Goal: Complete application form: Complete application form

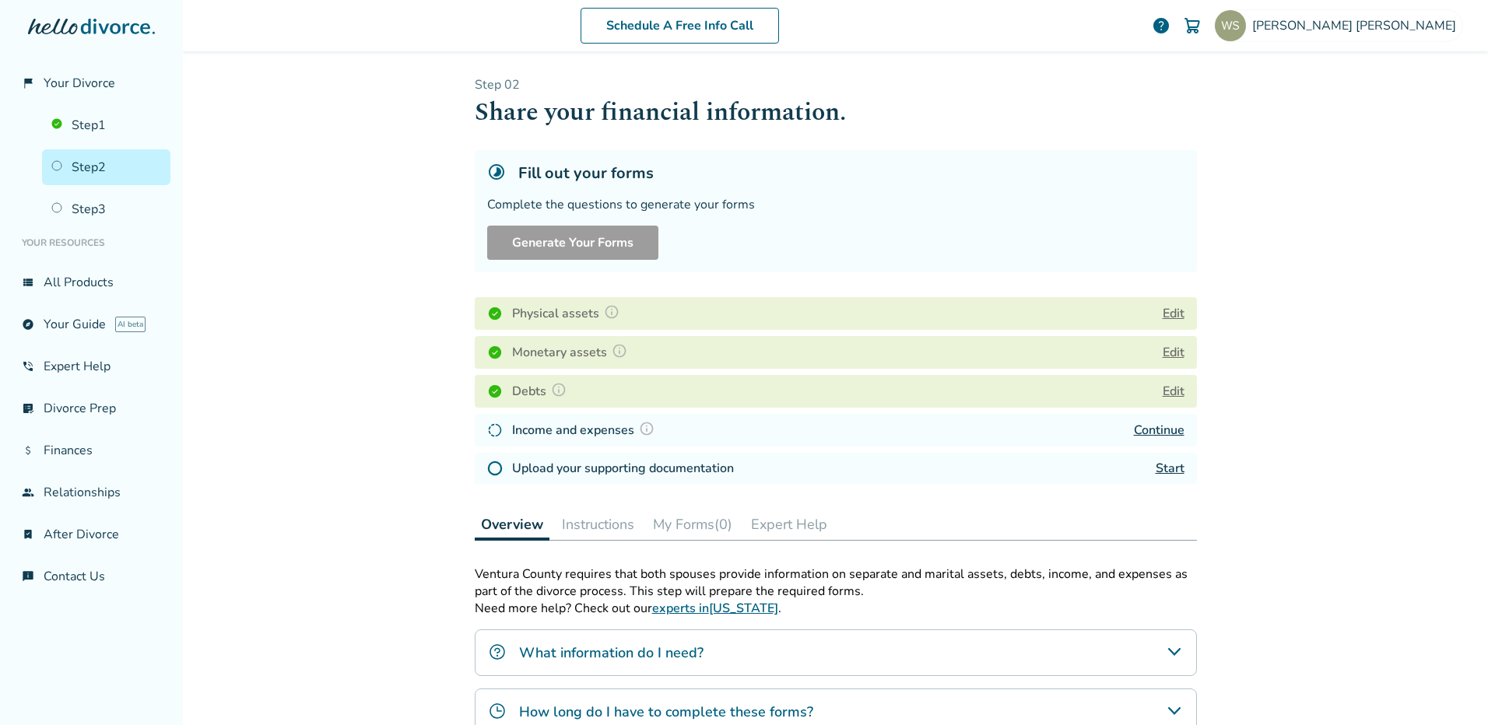
click at [1167, 472] on link "Start" at bounding box center [1170, 468] width 29 height 17
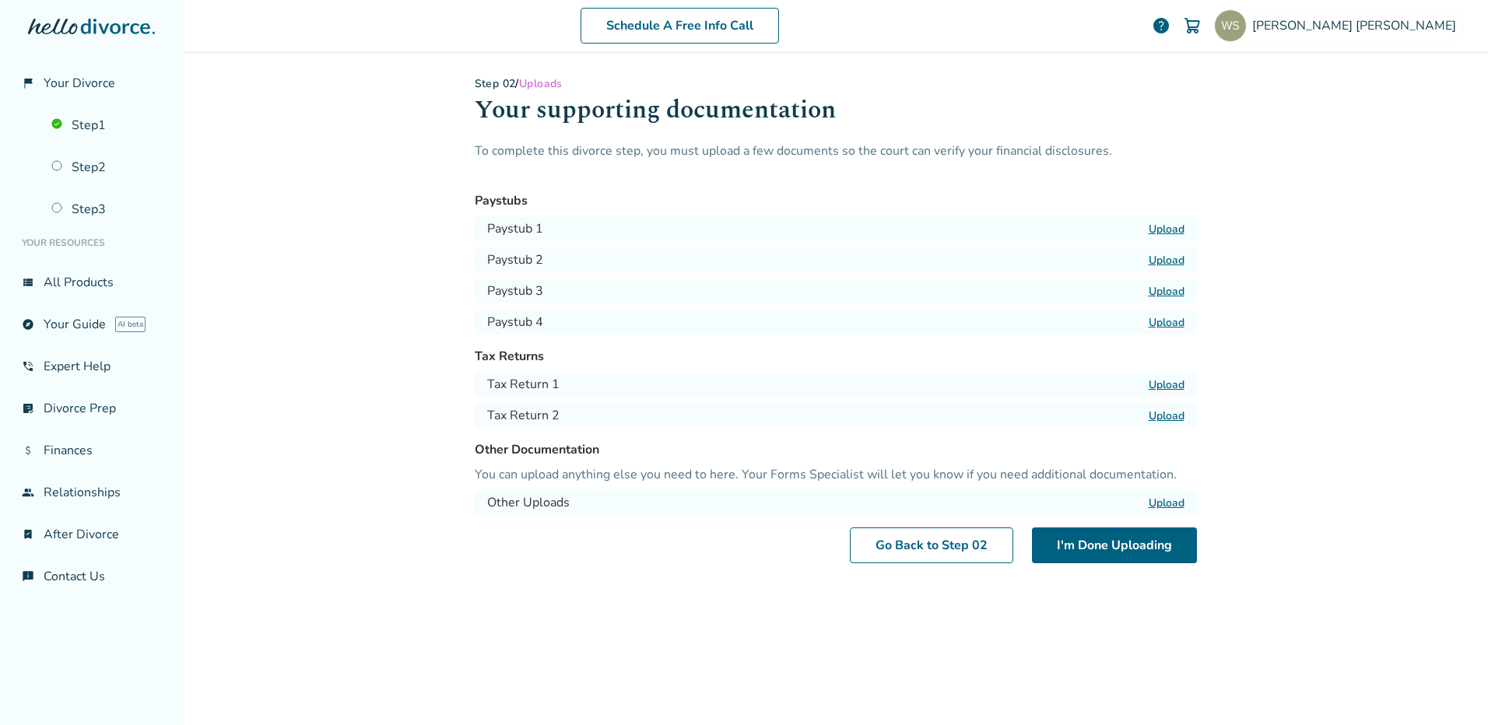
click at [1165, 227] on label "Upload" at bounding box center [1167, 229] width 36 height 15
click at [0, 0] on input "Upload" at bounding box center [0, 0] width 0 height 0
click at [1151, 263] on label "Upload" at bounding box center [1167, 260] width 36 height 15
click at [0, 0] on input "Upload" at bounding box center [0, 0] width 0 height 0
click at [1163, 294] on label "Upload" at bounding box center [1167, 291] width 36 height 15
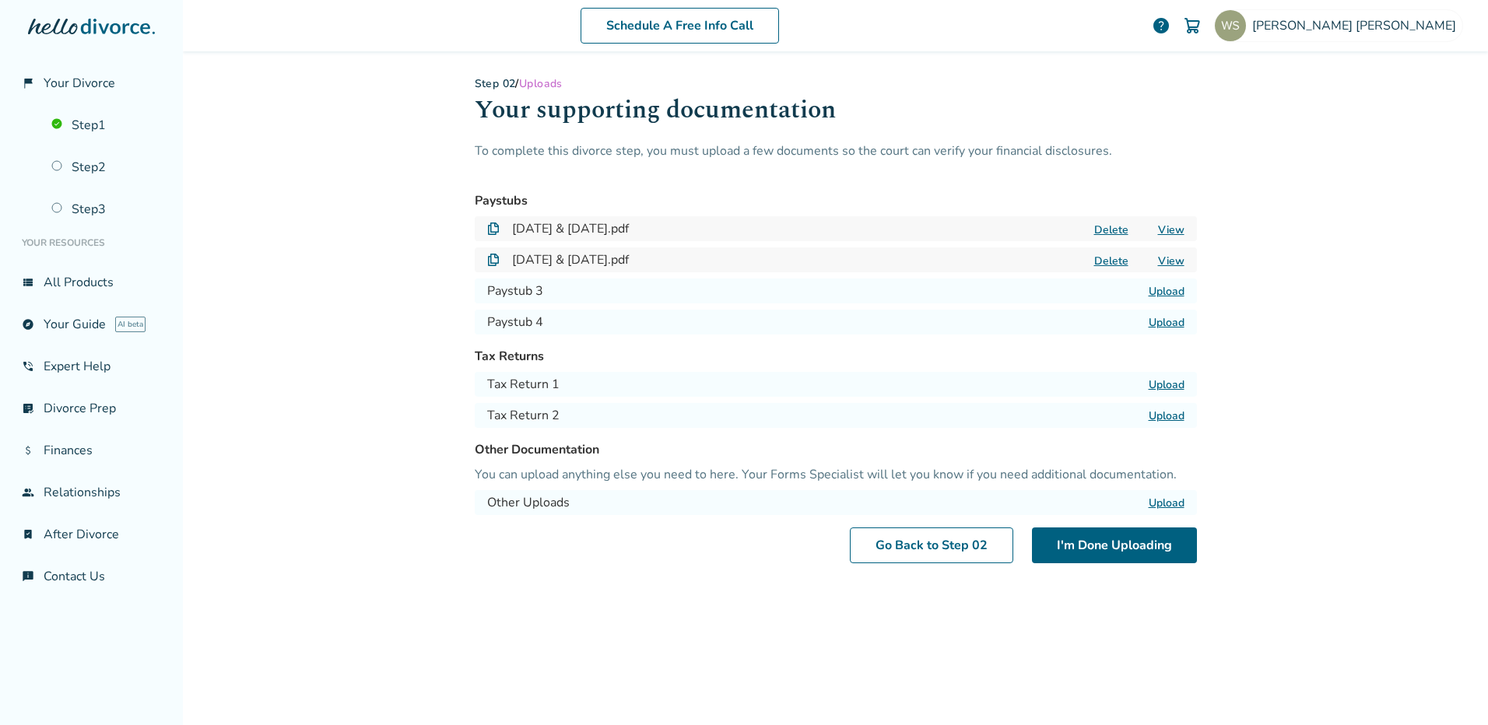
click at [0, 0] on input "Upload" at bounding box center [0, 0] width 0 height 0
click at [1155, 321] on label "Upload" at bounding box center [1167, 322] width 36 height 15
click at [0, 0] on input "Upload" at bounding box center [0, 0] width 0 height 0
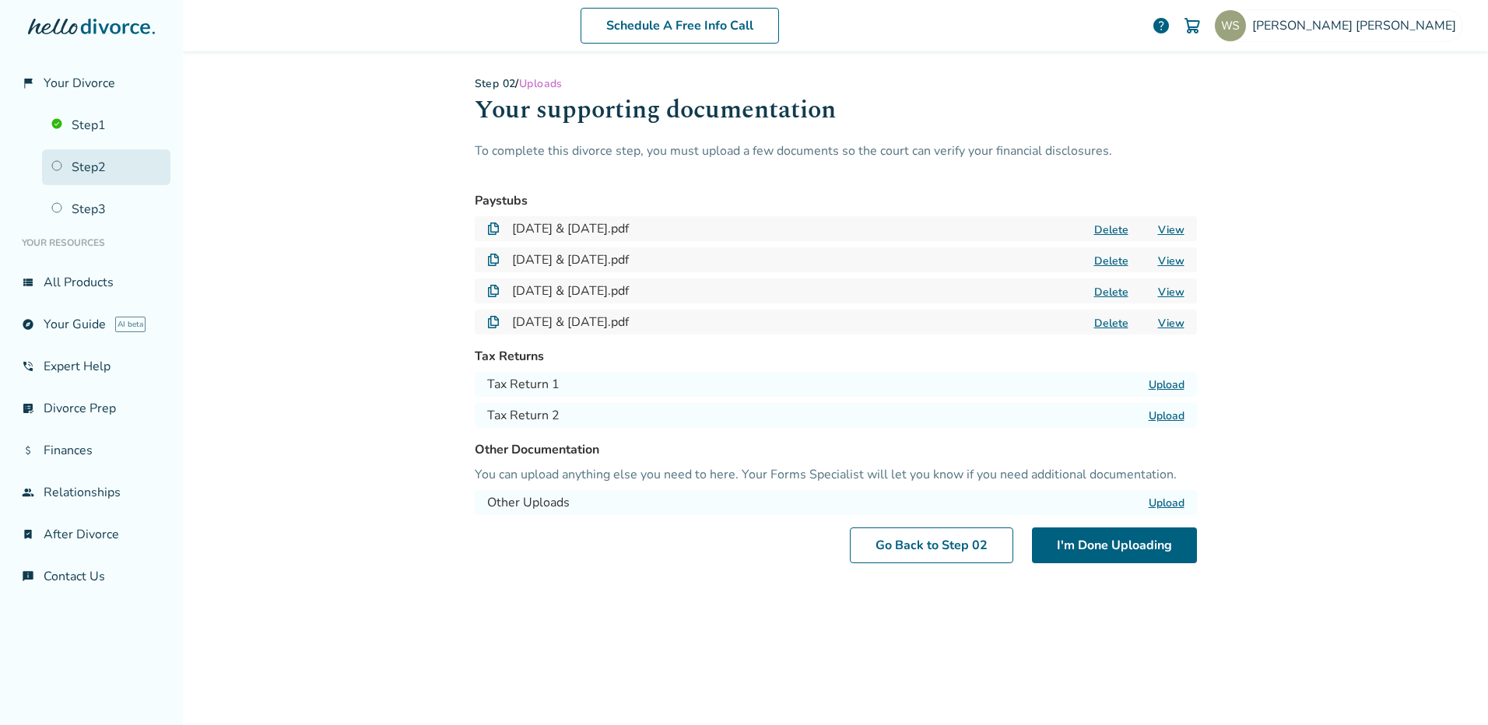
click at [56, 165] on link "Step 2" at bounding box center [106, 167] width 128 height 36
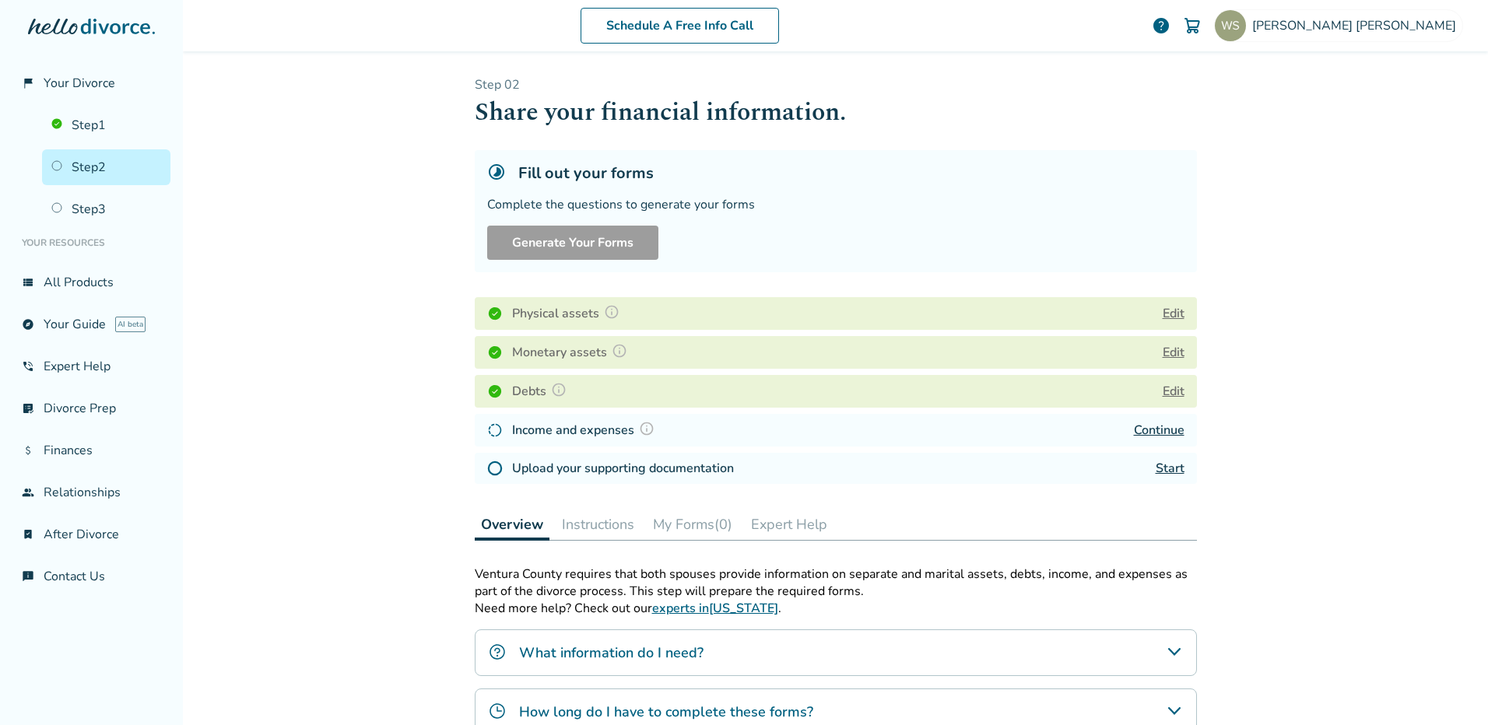
click at [587, 430] on h4 "Income and expenses" at bounding box center [585, 430] width 147 height 20
click at [1137, 432] on link "Continue" at bounding box center [1159, 430] width 51 height 17
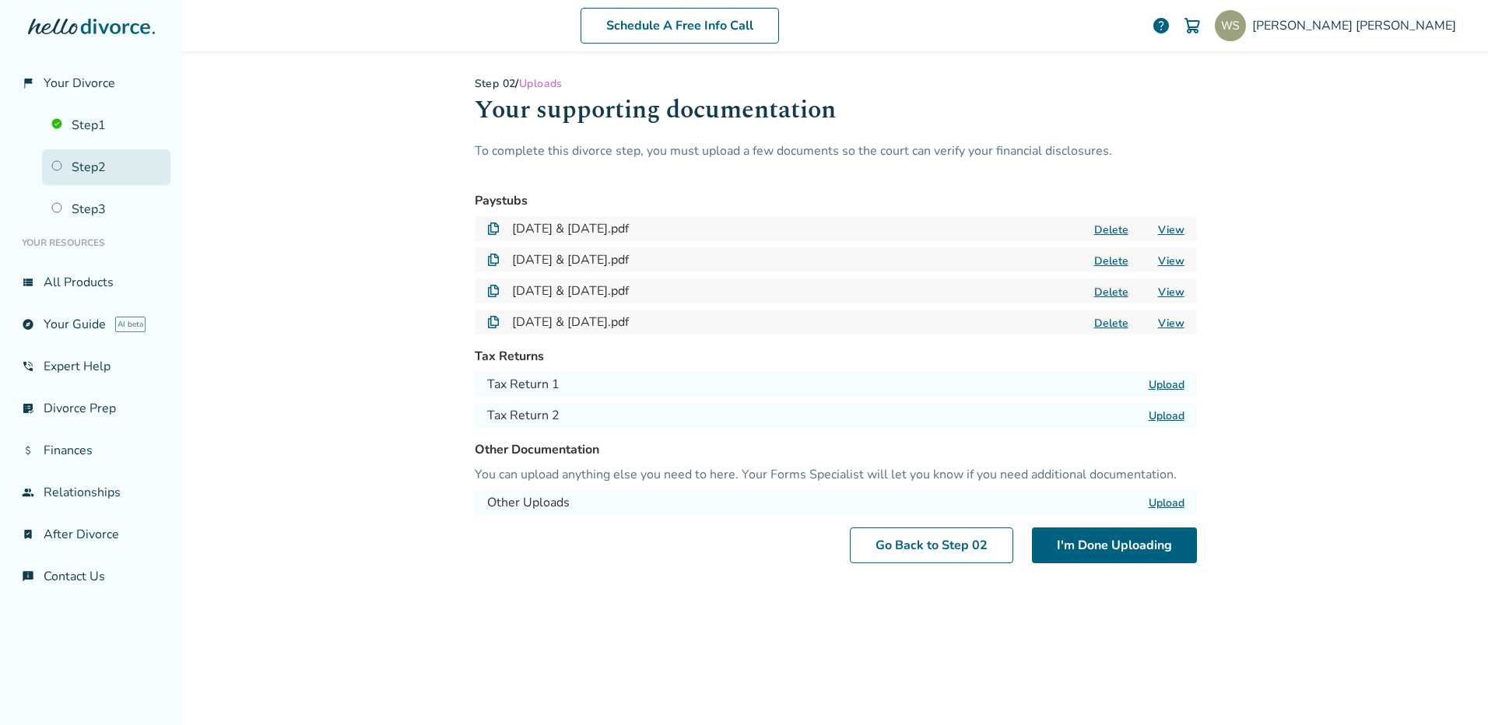
click at [59, 166] on link "Step 2" at bounding box center [106, 167] width 128 height 36
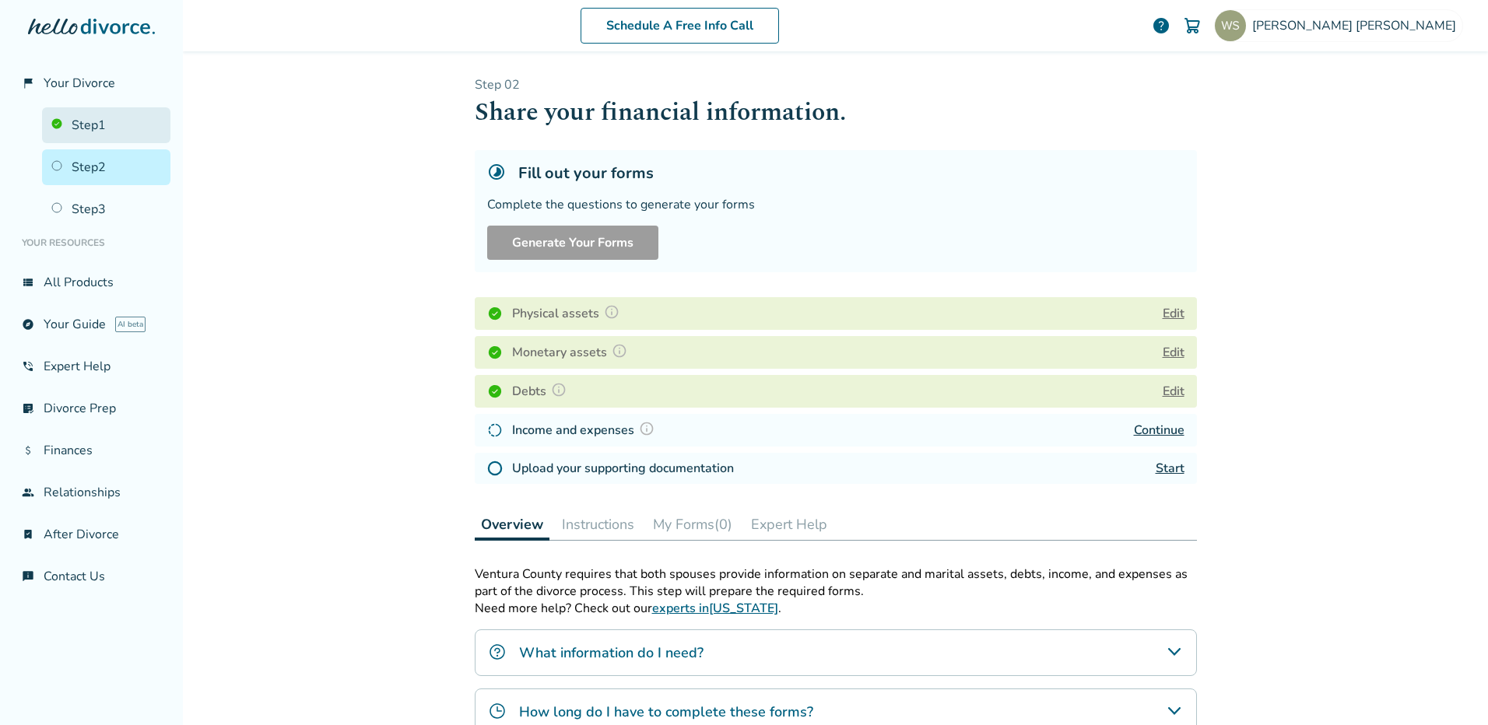
click at [97, 123] on link "Step 1" at bounding box center [106, 125] width 128 height 36
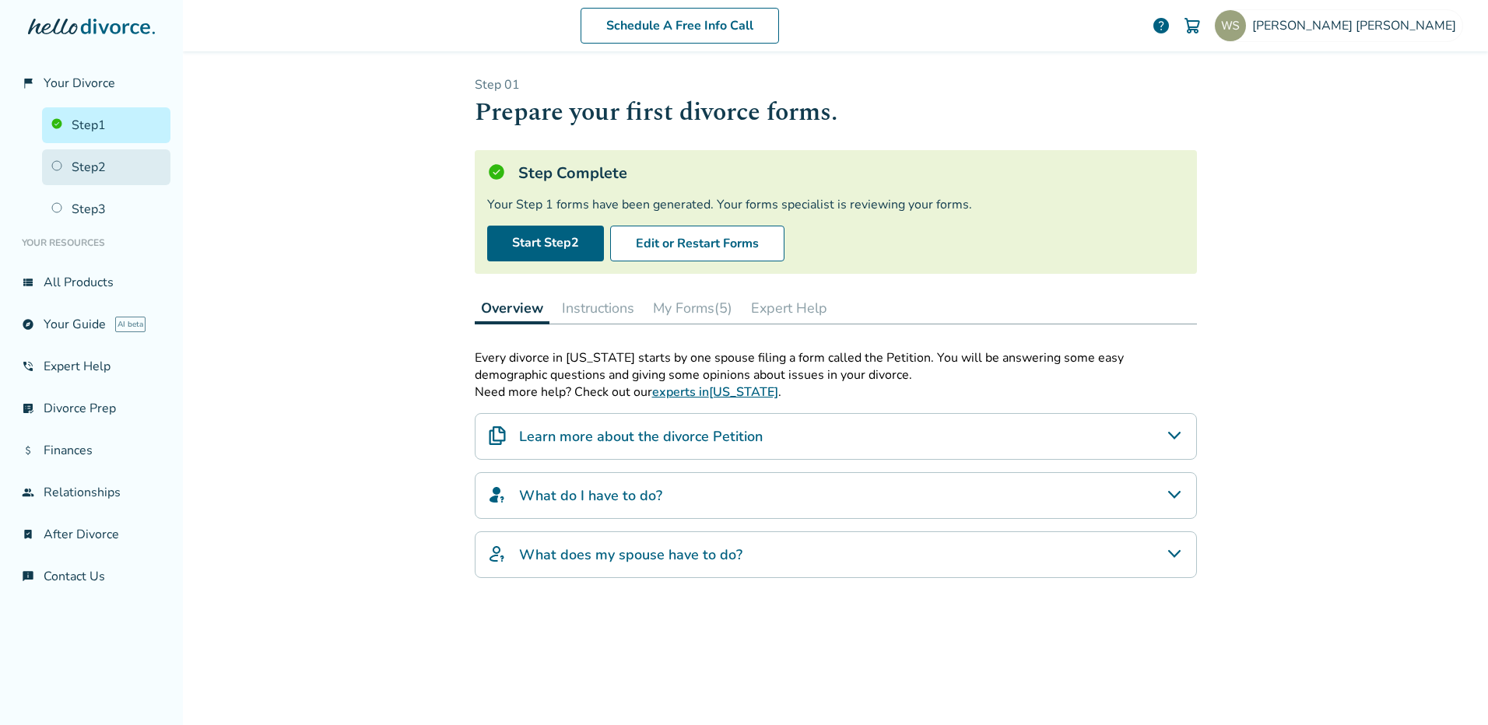
click at [82, 170] on link "Step 2" at bounding box center [106, 167] width 128 height 36
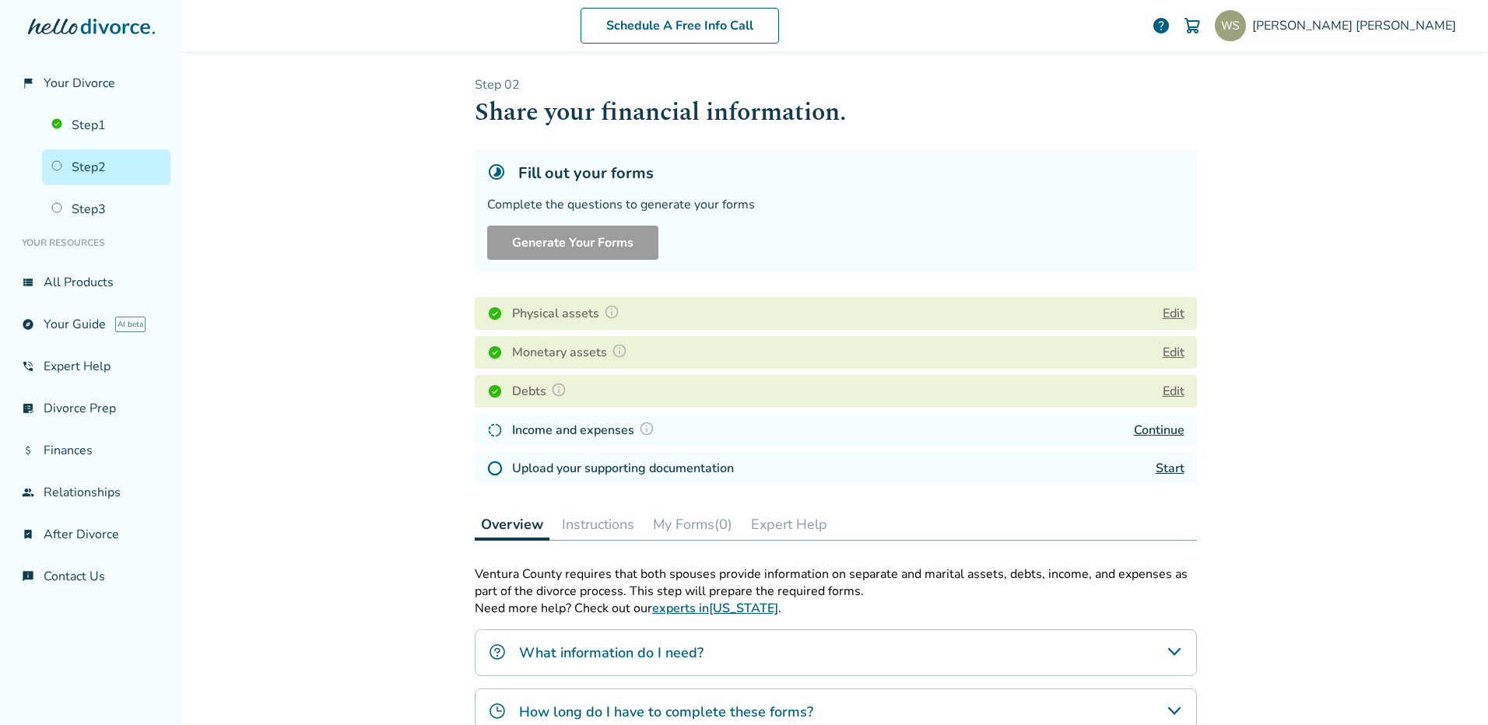
click at [1159, 468] on link "Start" at bounding box center [1170, 468] width 29 height 17
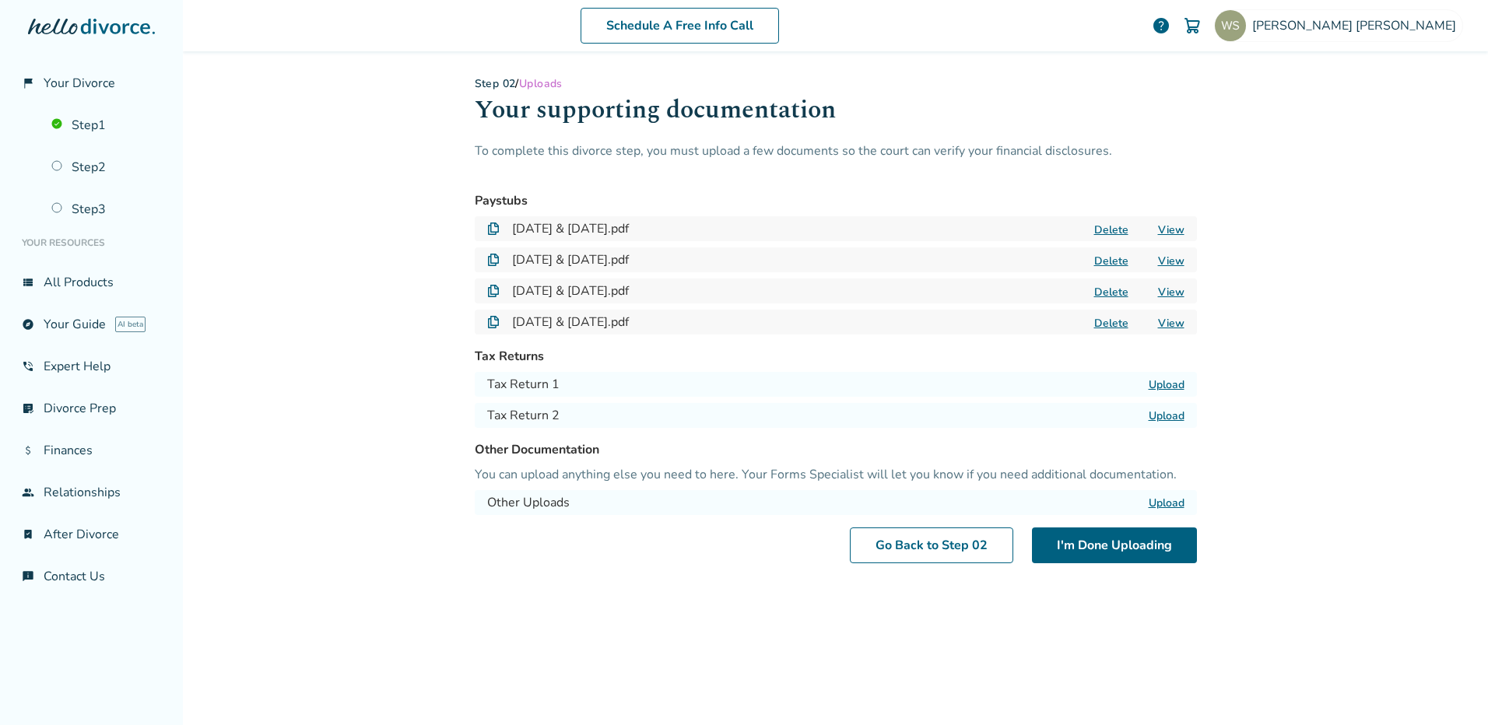
click at [1151, 384] on label "Upload" at bounding box center [1167, 384] width 36 height 15
click at [0, 0] on input "Upload" at bounding box center [0, 0] width 0 height 0
click at [1153, 416] on label "Upload" at bounding box center [1167, 416] width 36 height 15
click at [0, 0] on input "Upload" at bounding box center [0, 0] width 0 height 0
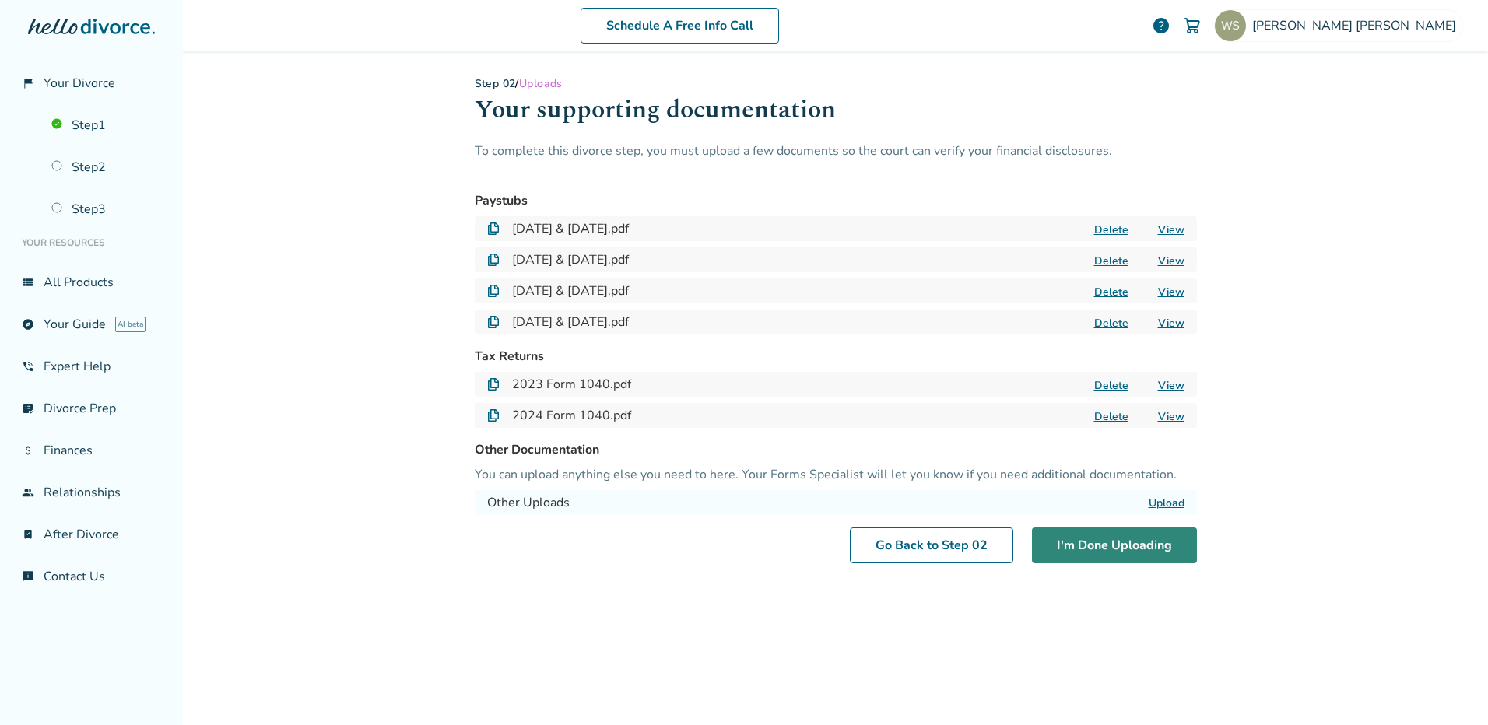
click at [1121, 548] on button "I'm Done Uploading" at bounding box center [1114, 546] width 165 height 36
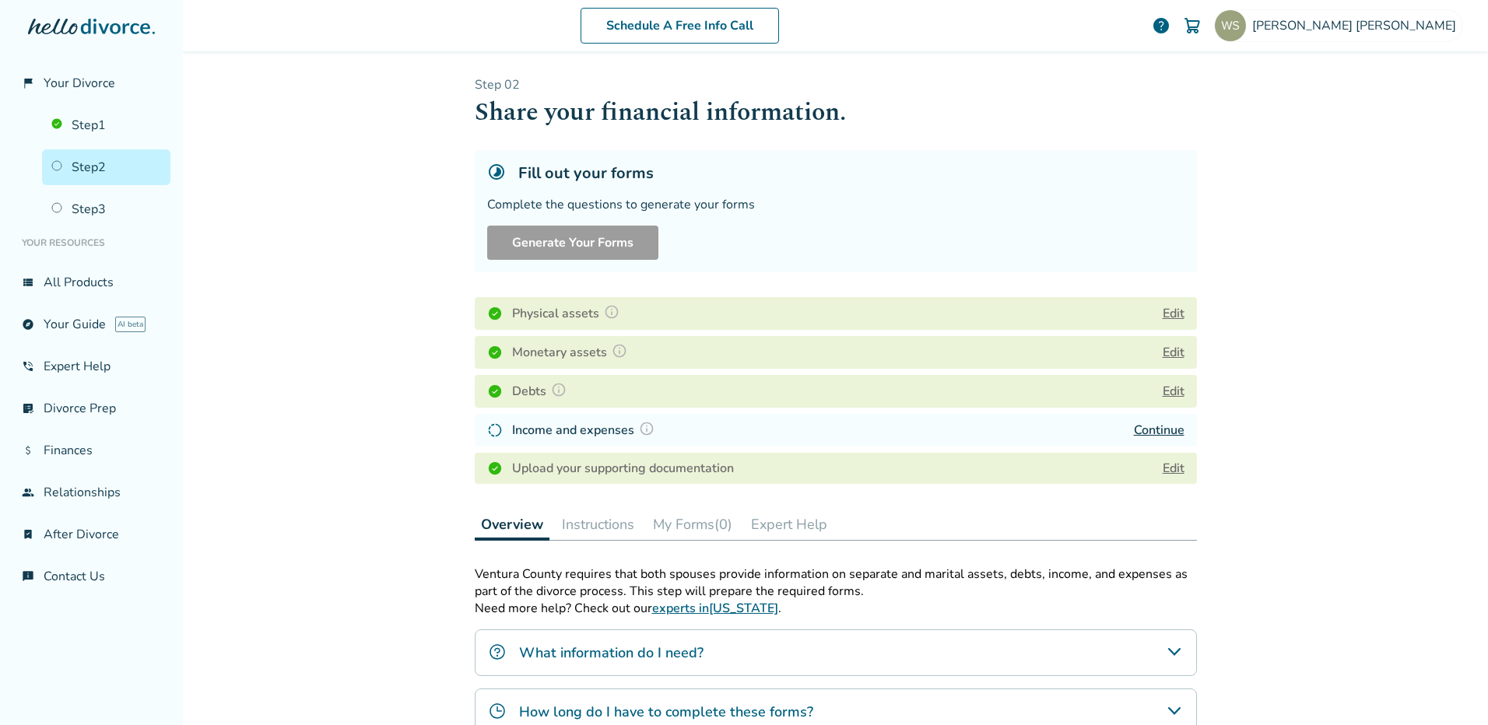
click at [539, 431] on h4 "Income and expenses" at bounding box center [585, 430] width 147 height 20
click at [1149, 428] on link "Continue" at bounding box center [1159, 430] width 51 height 17
click at [1145, 431] on link "Continue" at bounding box center [1159, 430] width 51 height 17
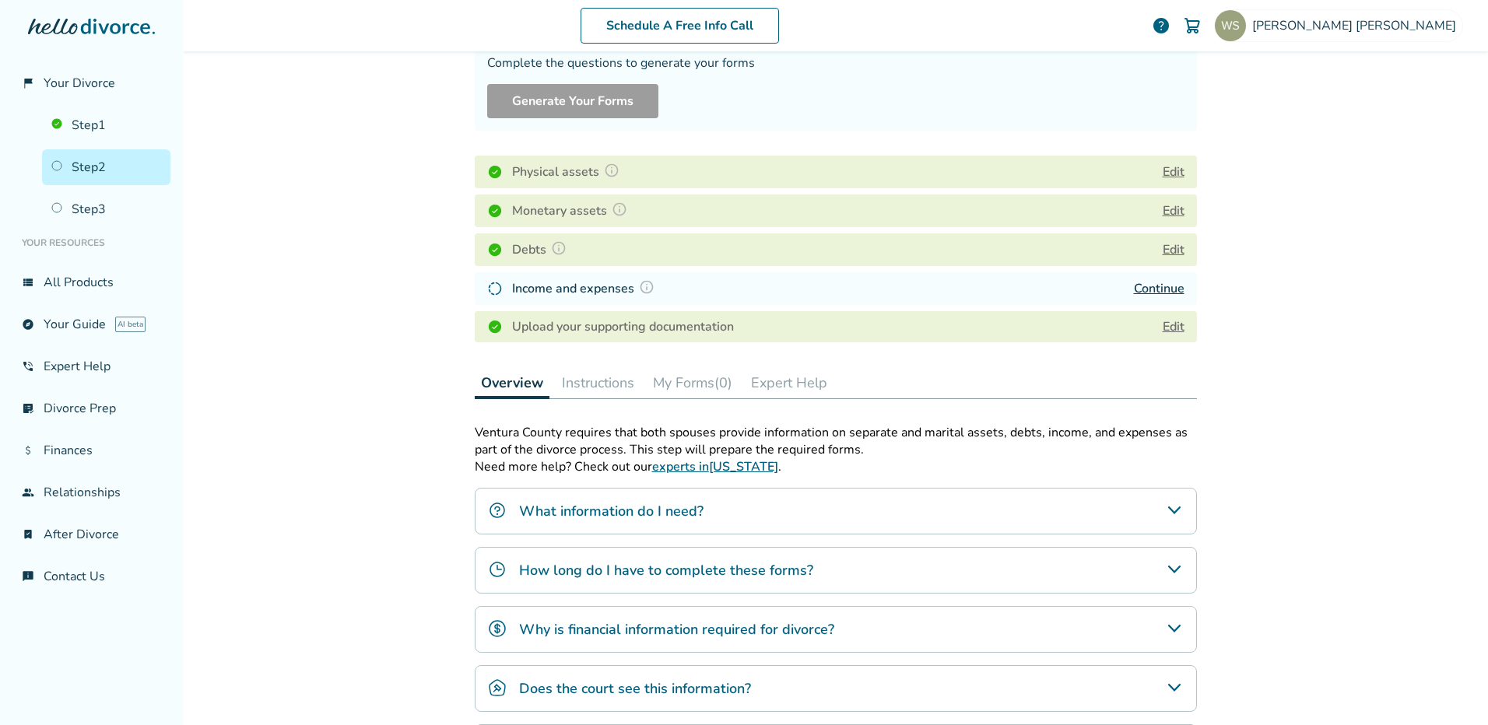
scroll to position [156, 0]
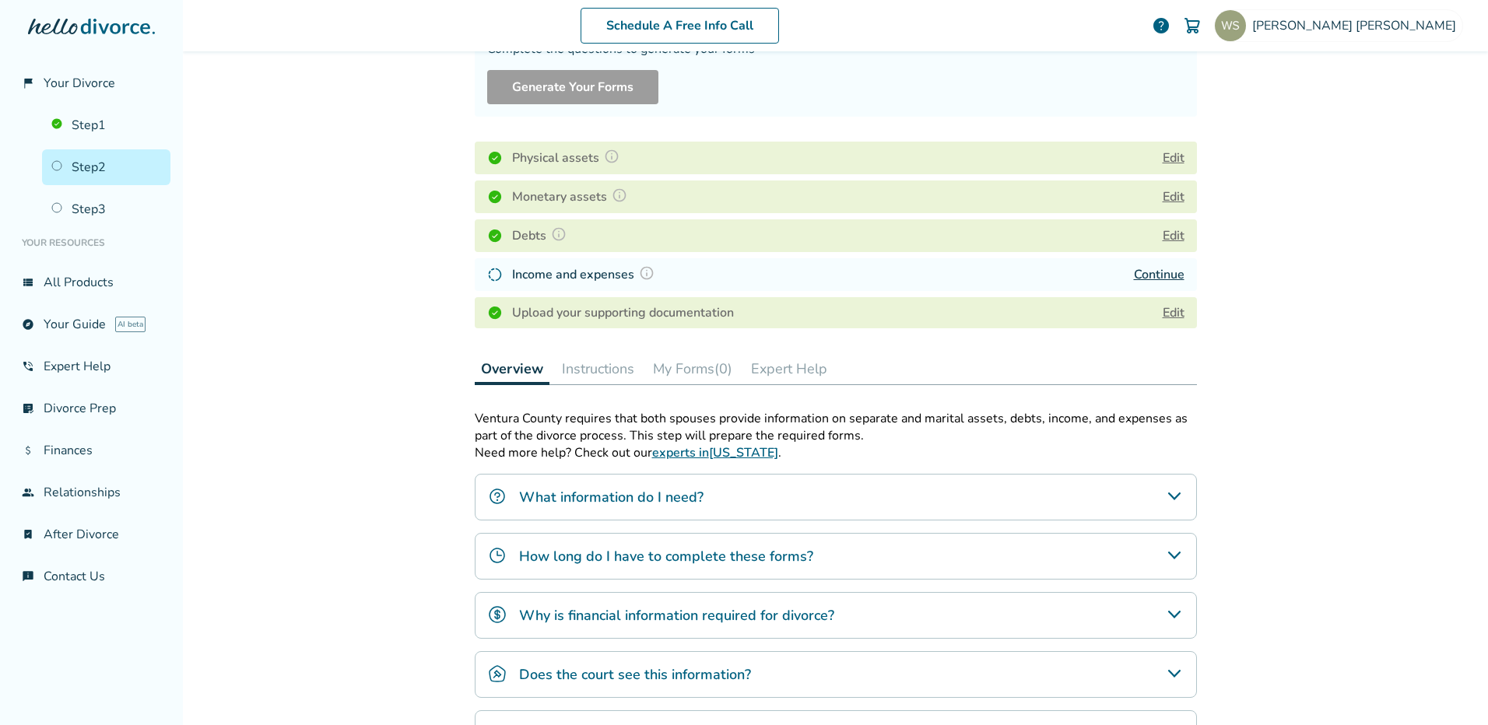
click at [403, 323] on div "Schedule A Free Info Call William Schuyler help Schedule A Free Call William Sc…" at bounding box center [835, 362] width 1305 height 725
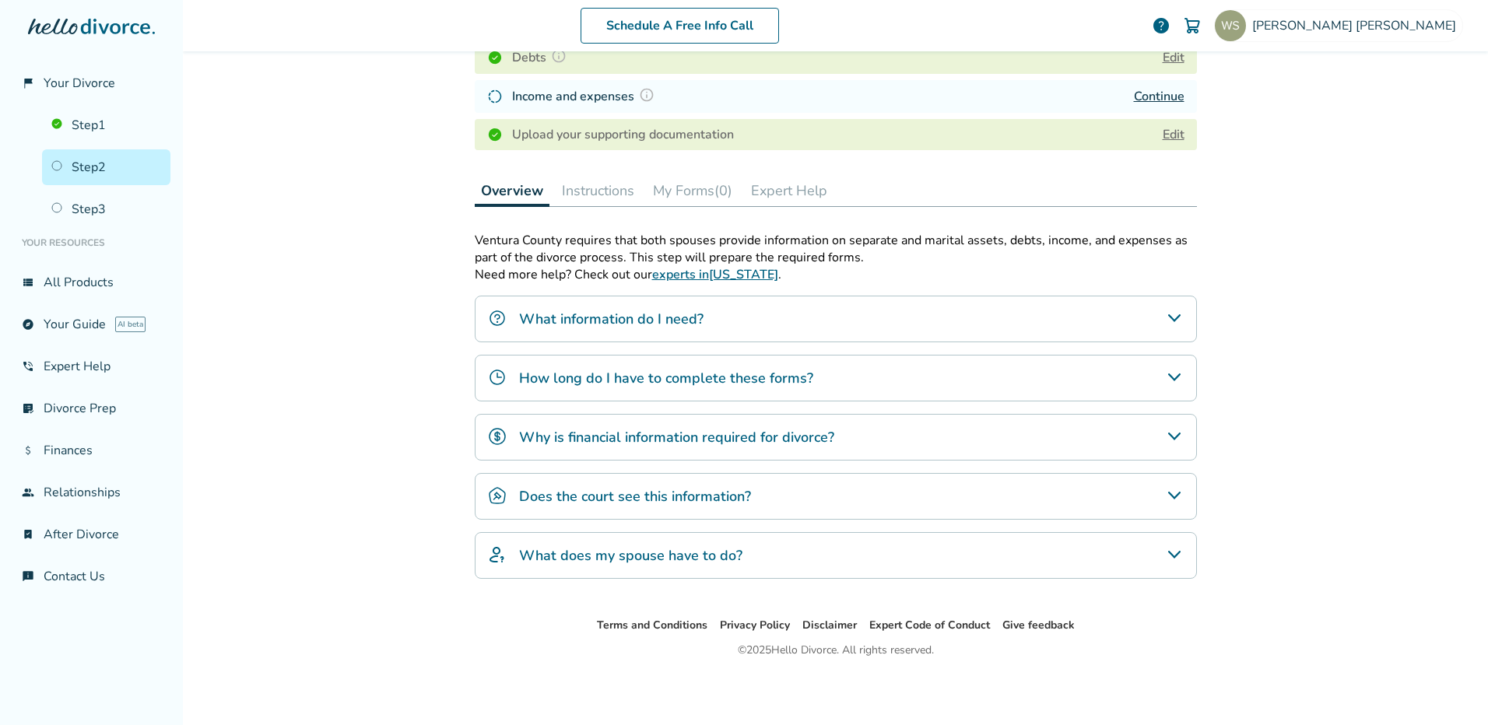
scroll to position [0, 0]
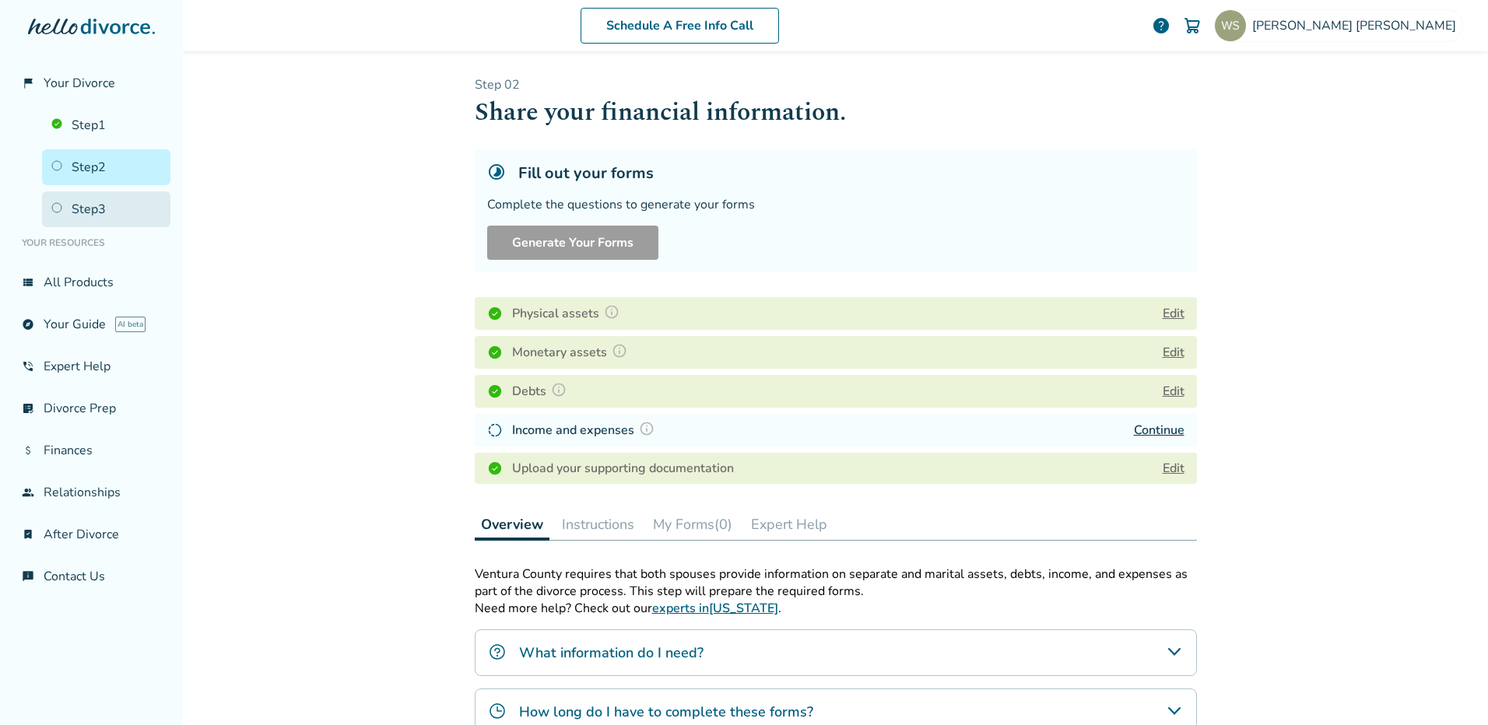
click at [86, 207] on link "Step 3" at bounding box center [106, 209] width 128 height 36
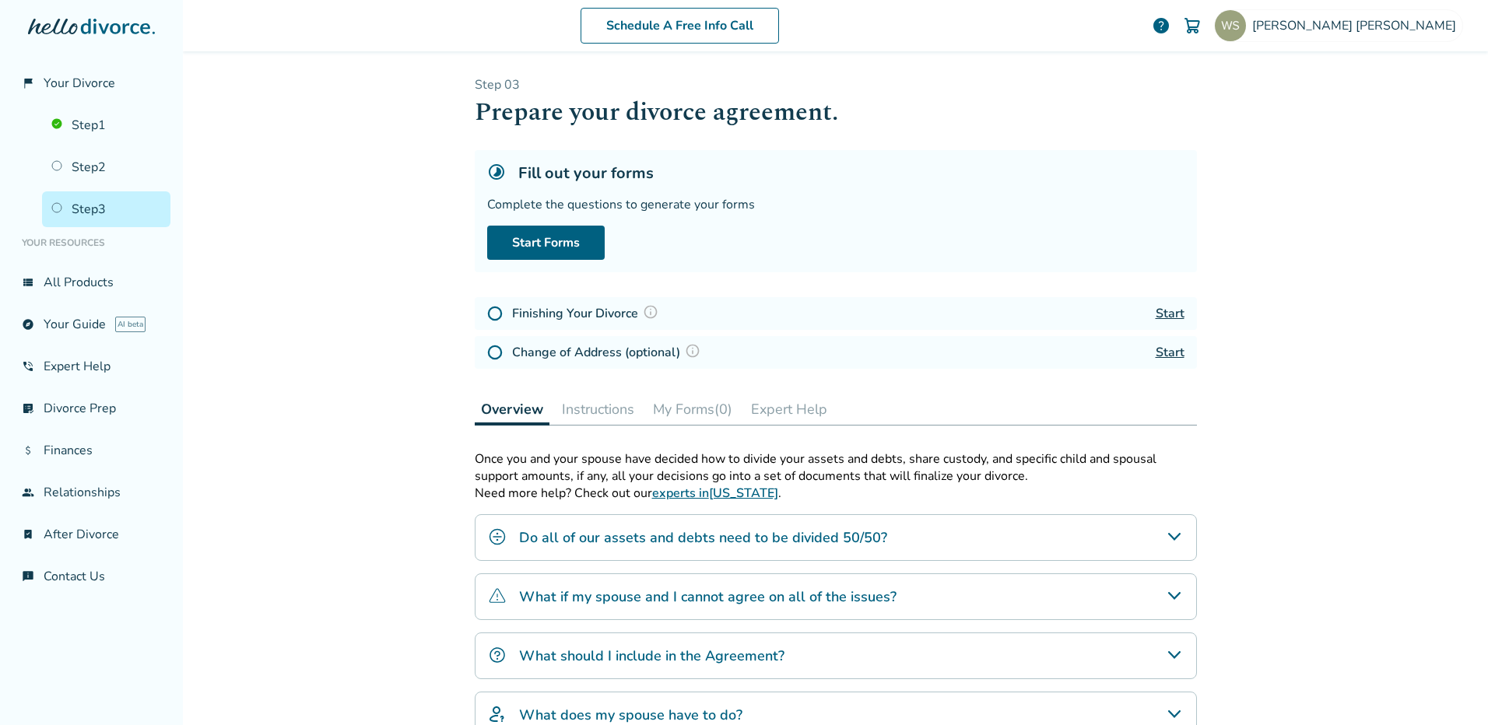
click at [342, 350] on div "Schedule A Free Info Call William Schuyler help Schedule A Free Call William Sc…" at bounding box center [835, 362] width 1305 height 725
click at [72, 167] on link "Step 2" at bounding box center [106, 167] width 128 height 36
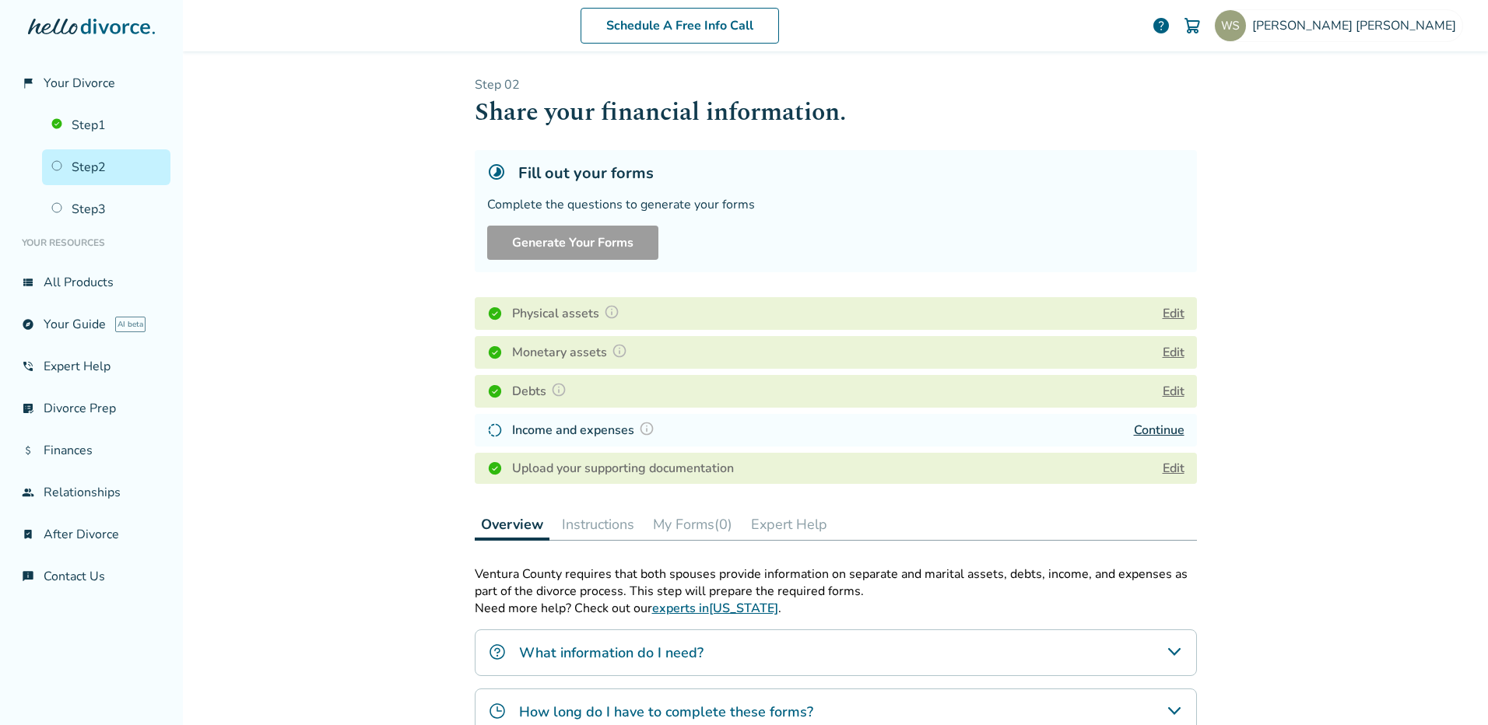
scroll to position [334, 0]
